Goal: Browse casually

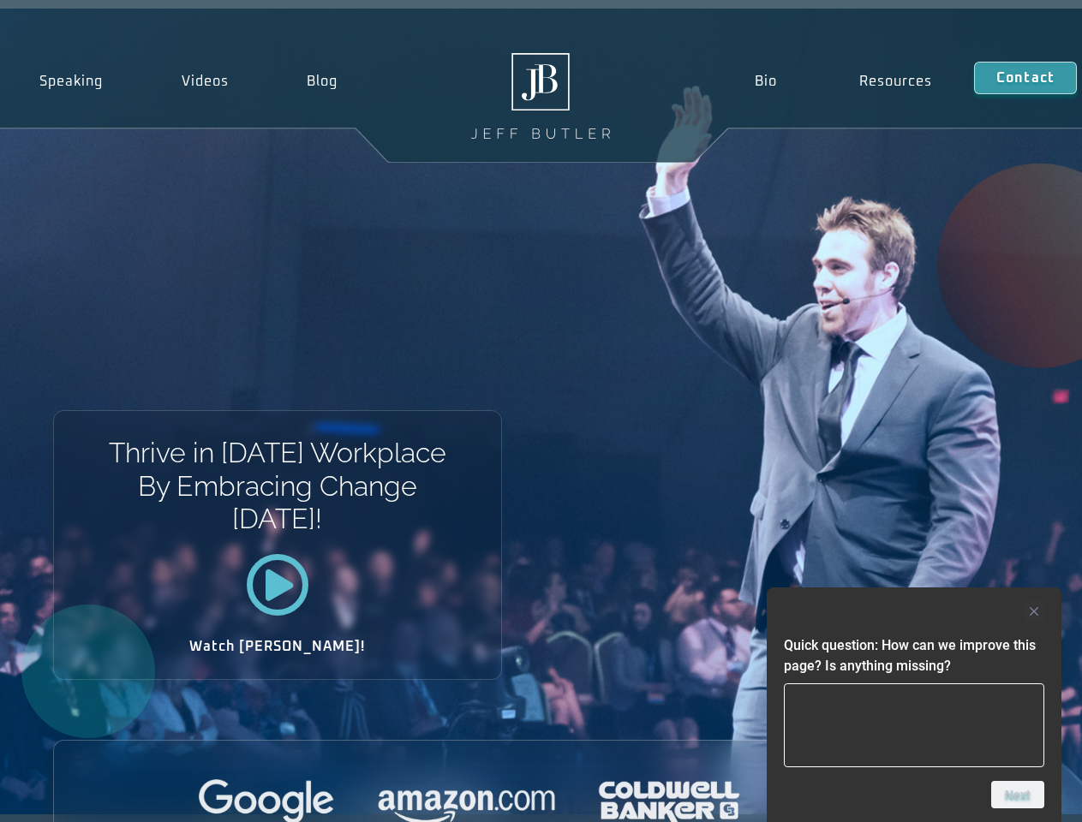
click at [540, 411] on div "Thrive in [DATE] Workplace By Embracing Change [DATE]! Watch [PERSON_NAME]!" at bounding box center [541, 412] width 1082 height 806
click at [914, 611] on div at bounding box center [914, 611] width 260 height 21
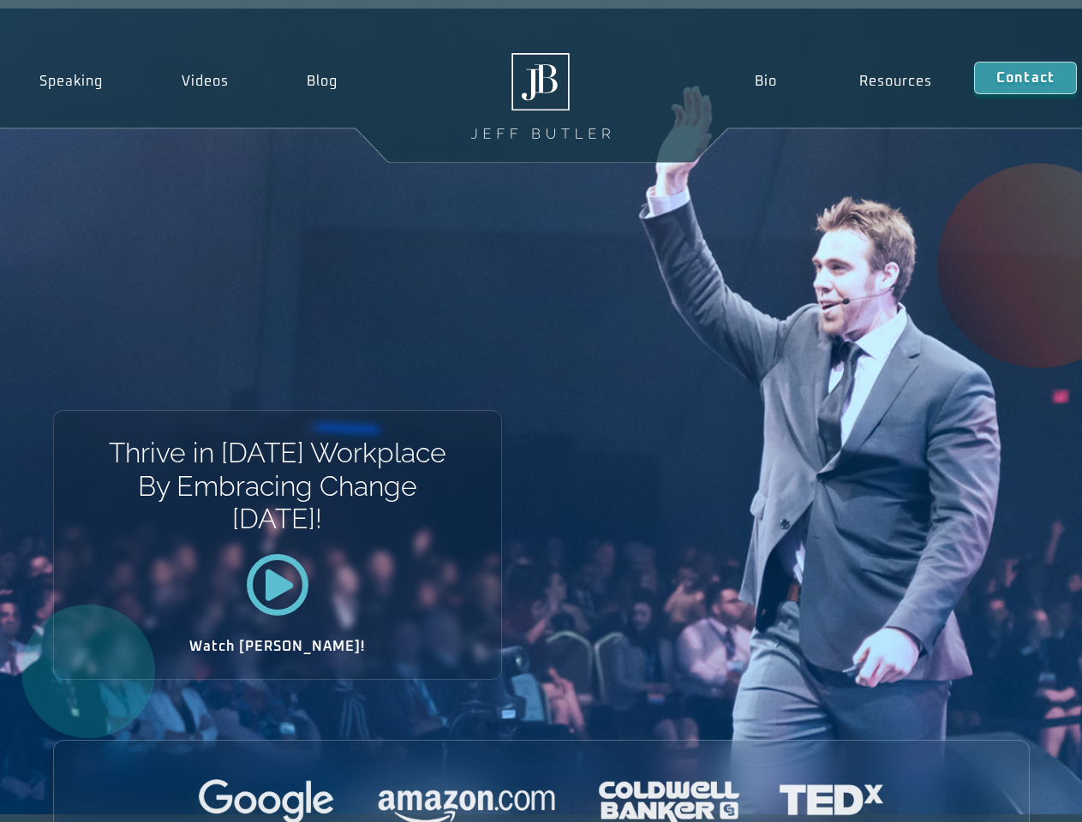
click at [1017, 795] on div at bounding box center [541, 802] width 975 height 47
click at [540, 411] on div "Thrive in [DATE] Workplace By Embracing Change [DATE]! Watch [PERSON_NAME]!" at bounding box center [541, 412] width 1082 height 806
